Goal: Check status: Check status

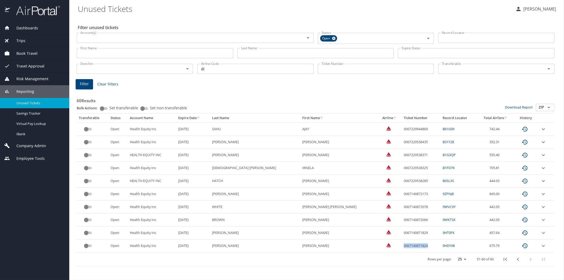
drag, startPoint x: 376, startPoint y: 246, endPoint x: 402, endPoint y: 243, distance: 26.0
click at [402, 243] on td "0067140871824" at bounding box center [421, 245] width 39 height 13
copy td "0067140871824"
drag, startPoint x: 207, startPoint y: 69, endPoint x: 190, endPoint y: 70, distance: 17.5
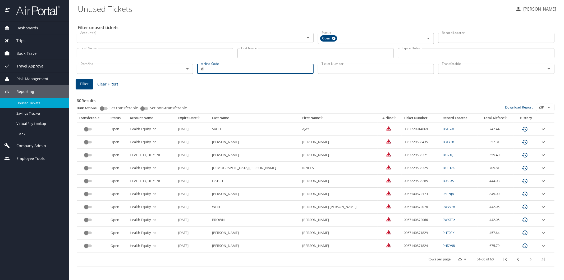
click at [190, 70] on div "Dom/Int Dom/Int Airline Code dl Airline Code Ticket Number Ticket Number Transf…" at bounding box center [316, 68] width 482 height 17
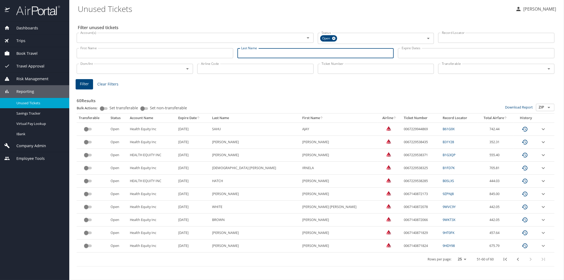
click at [245, 53] on input "Last Name" at bounding box center [316, 53] width 157 height 10
type input "sales"
click at [83, 85] on span "Filter" at bounding box center [84, 84] width 9 height 7
